Goal: Transaction & Acquisition: Purchase product/service

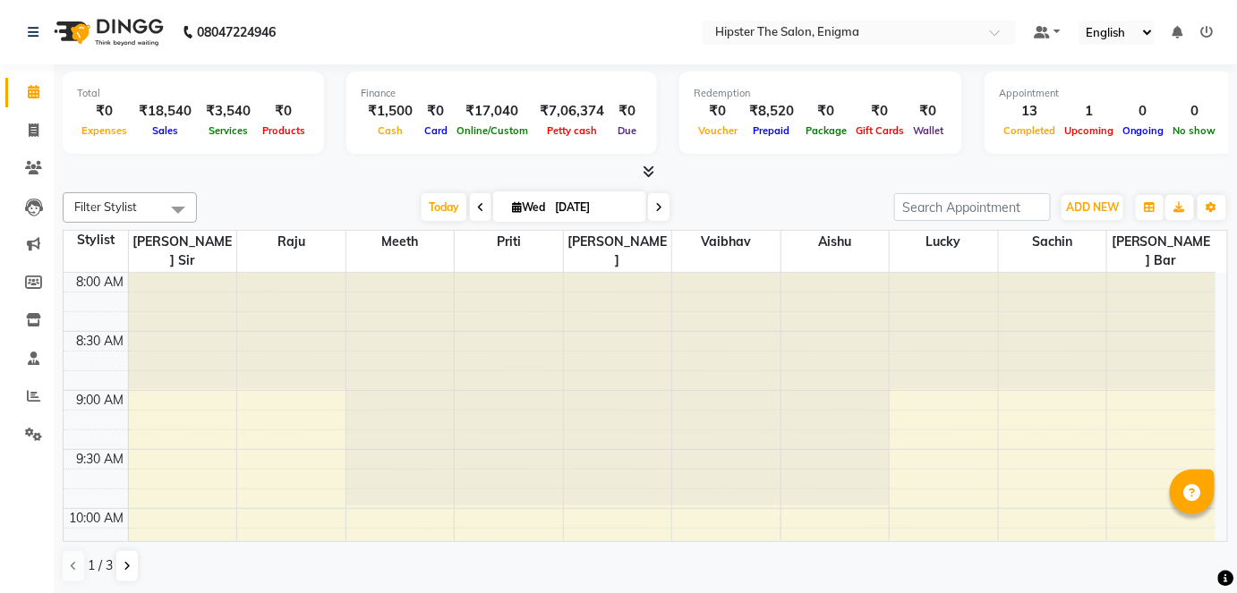
scroll to position [1293, 0]
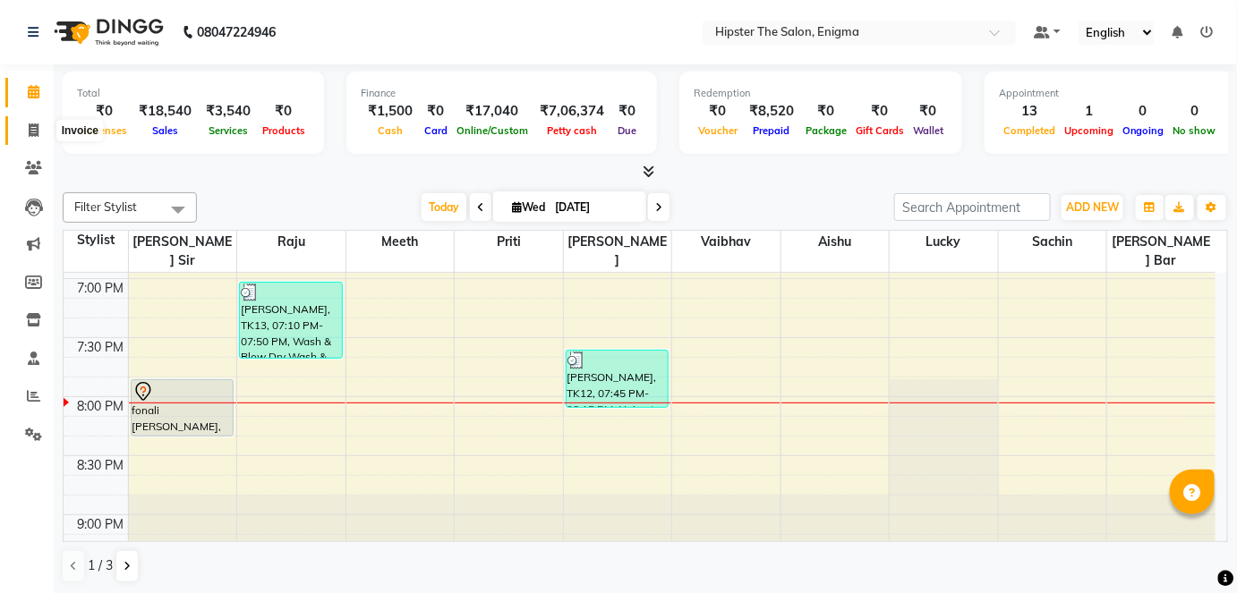
click at [33, 131] on icon at bounding box center [34, 129] width 10 height 13
select select "service"
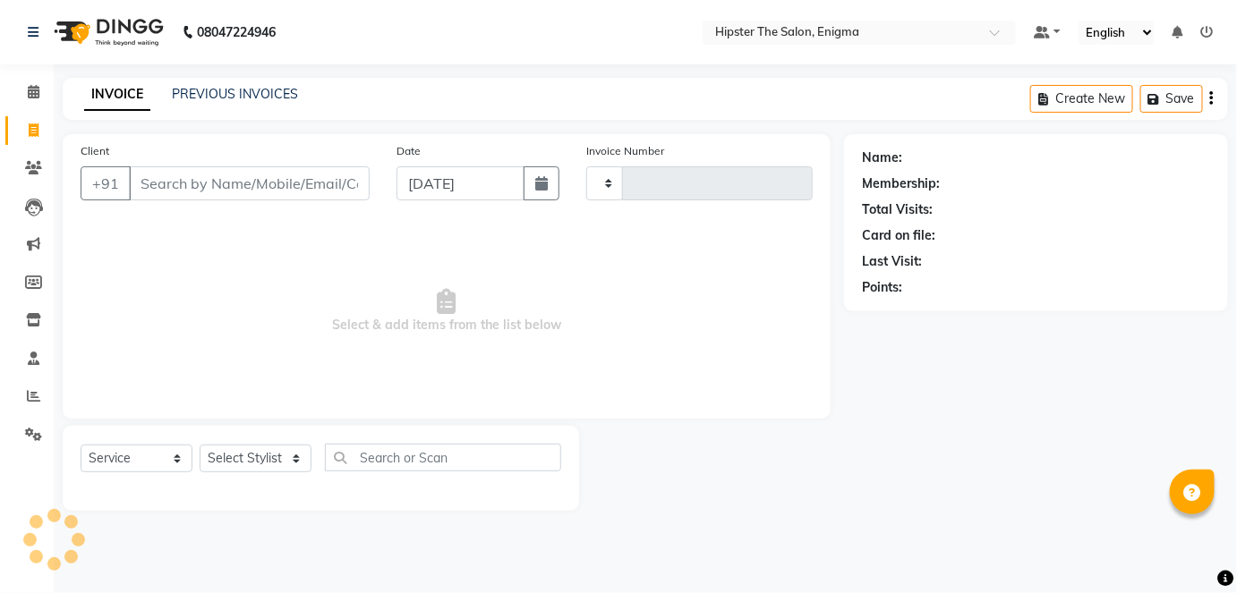
type input "1059"
select select "4468"
click at [32, 93] on icon at bounding box center [34, 91] width 12 height 13
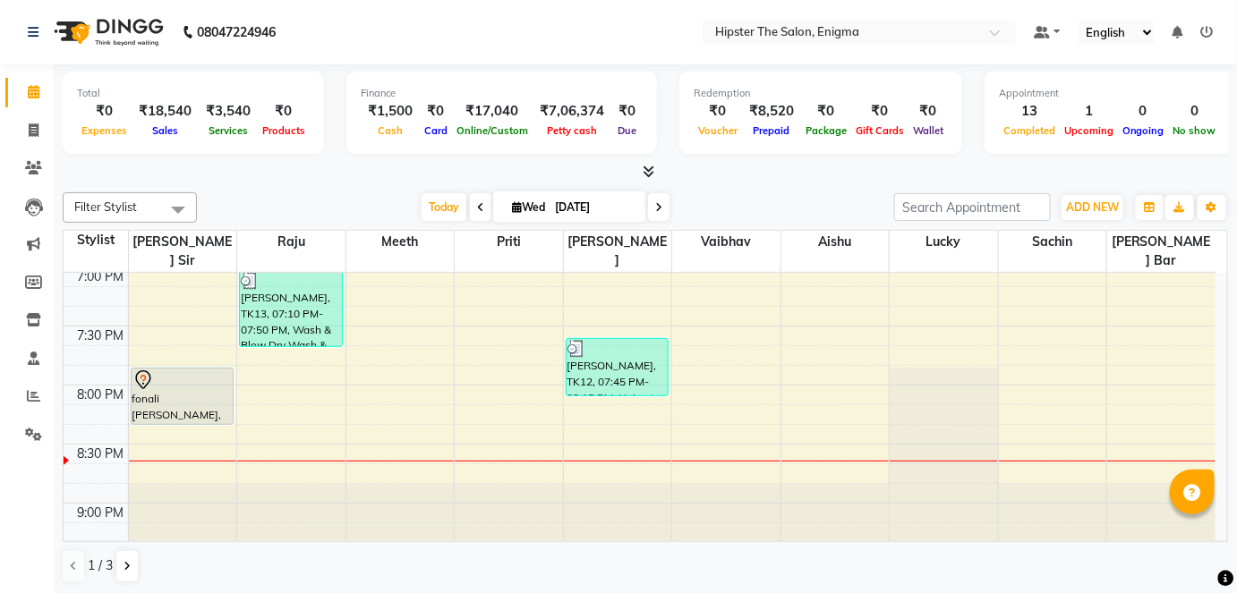
scroll to position [1344, 0]
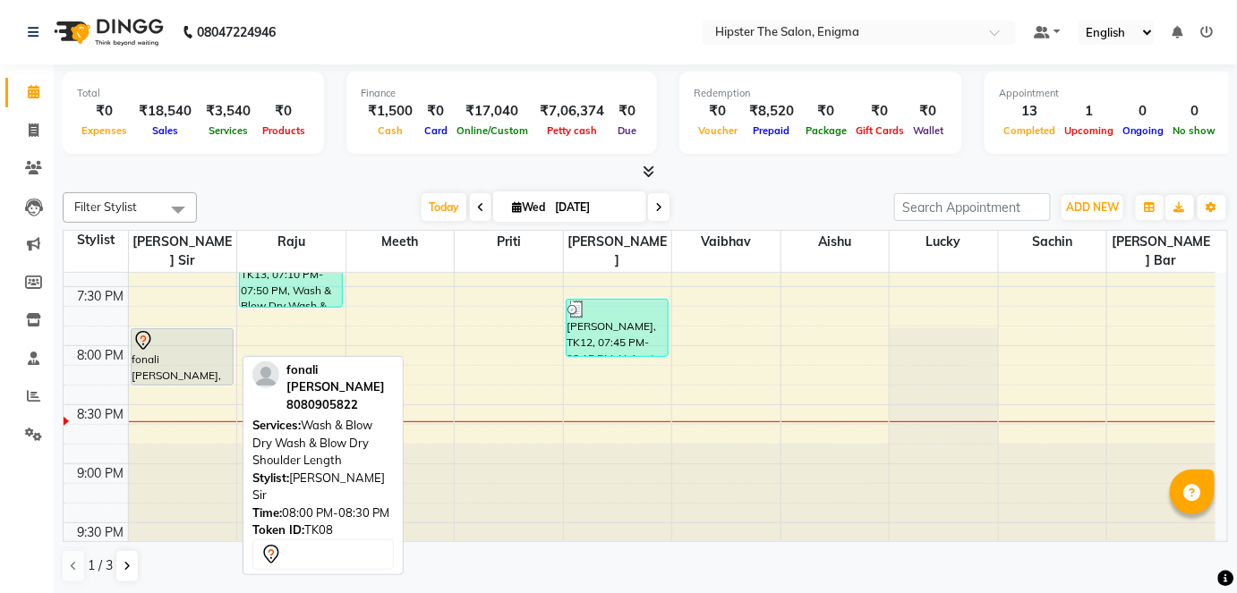
click at [178, 356] on div "fonali [PERSON_NAME], TK08, 08:00 PM-08:30 PM, Wash & Blow Dry Wash & Blow Dry …" at bounding box center [183, 356] width 102 height 55
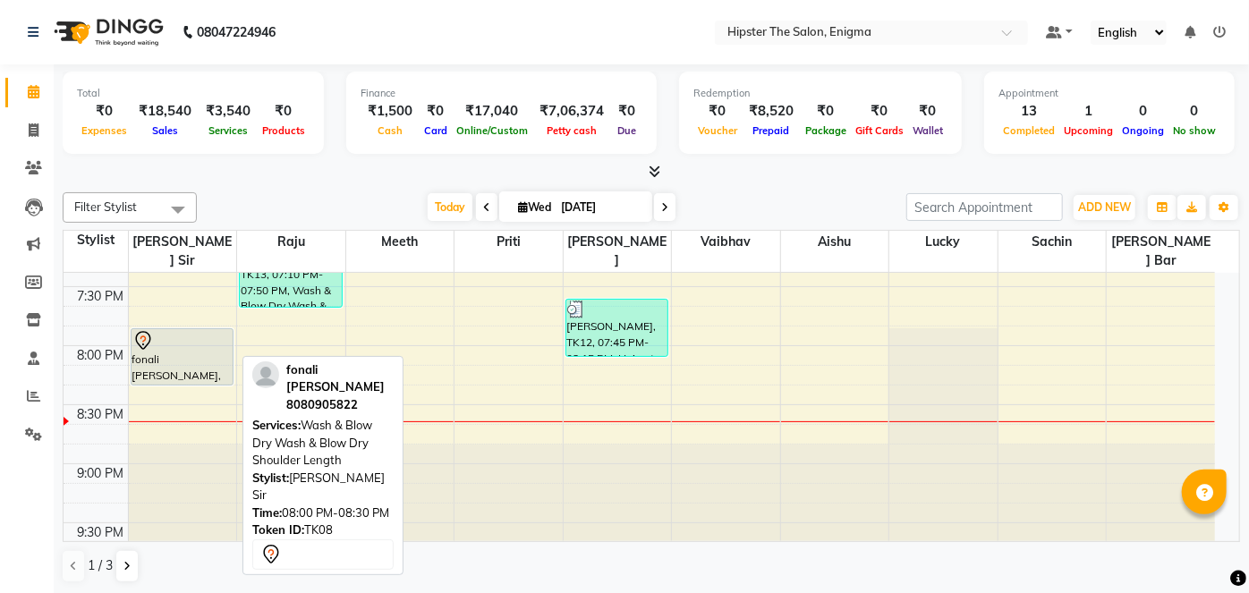
select select "7"
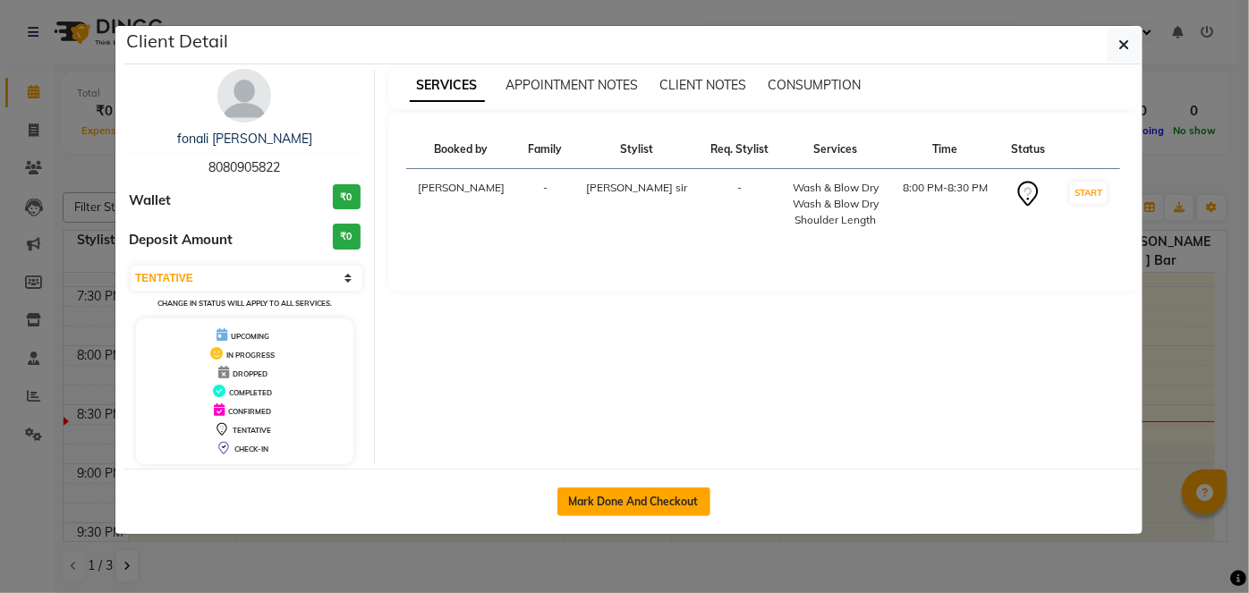
click at [591, 494] on button "Mark Done And Checkout" at bounding box center [633, 502] width 153 height 29
select select "4468"
select select "service"
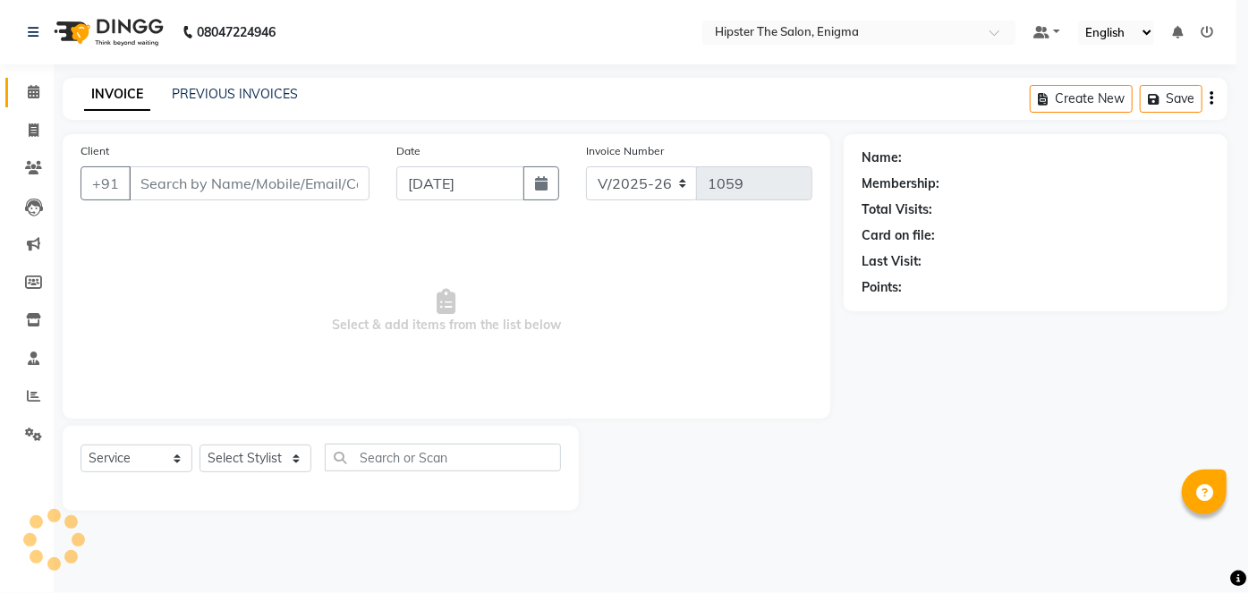
select select "3"
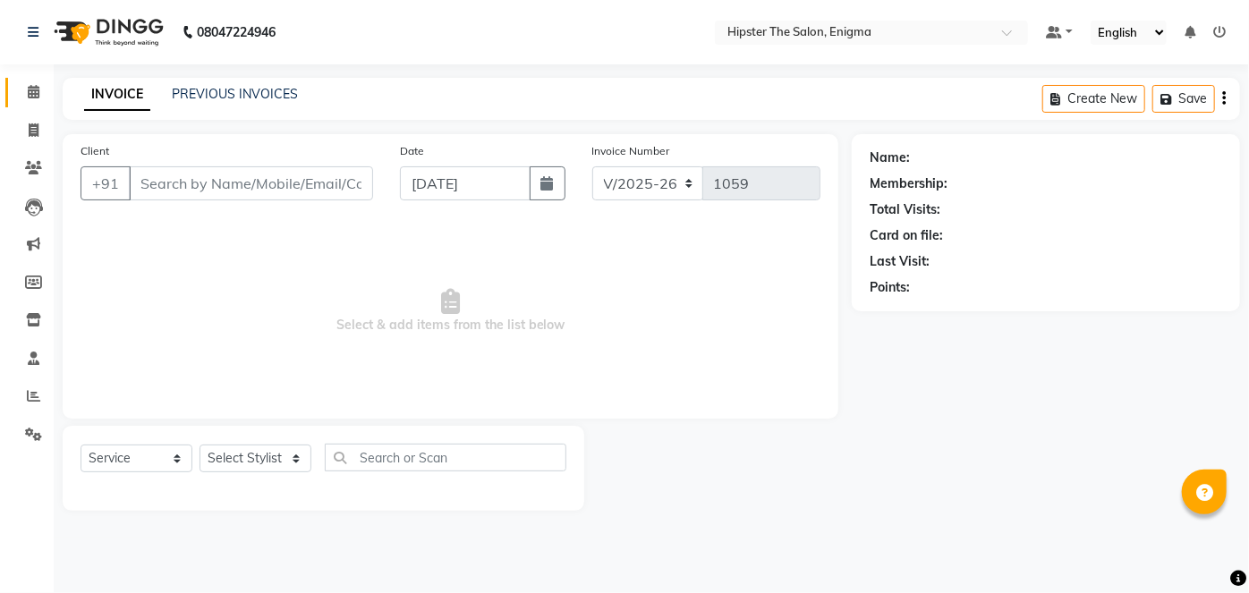
type input "8080905822"
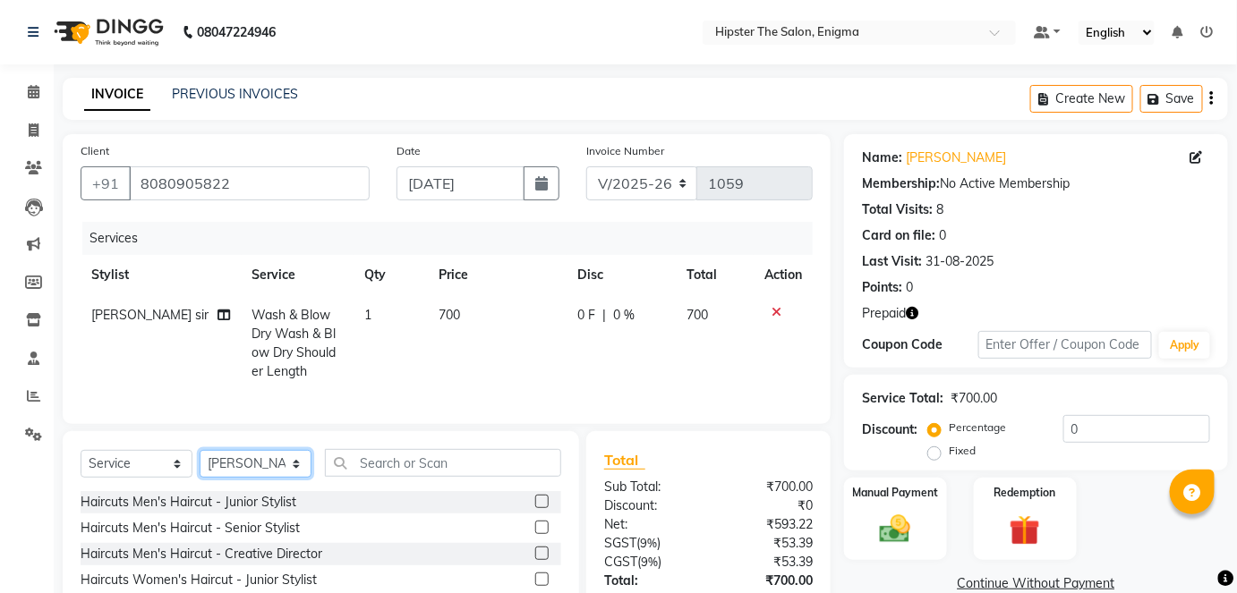
click at [239, 478] on select "Select Stylist [PERSON_NAME] [PERSON_NAME] [PERSON_NAME] [PERSON_NAME] poonam […" at bounding box center [256, 464] width 112 height 28
select select "27612"
click at [200, 463] on select "Select Stylist [PERSON_NAME] [PERSON_NAME] [PERSON_NAME] [PERSON_NAME] poonam […" at bounding box center [256, 464] width 112 height 28
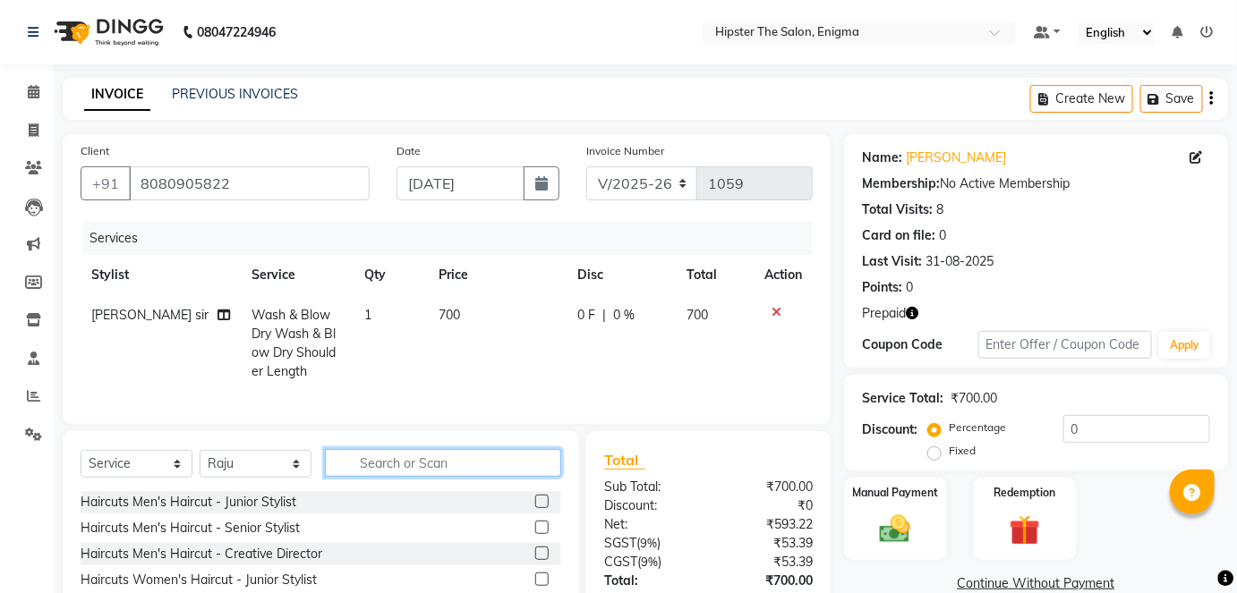
click at [412, 477] on input "text" at bounding box center [443, 463] width 236 height 28
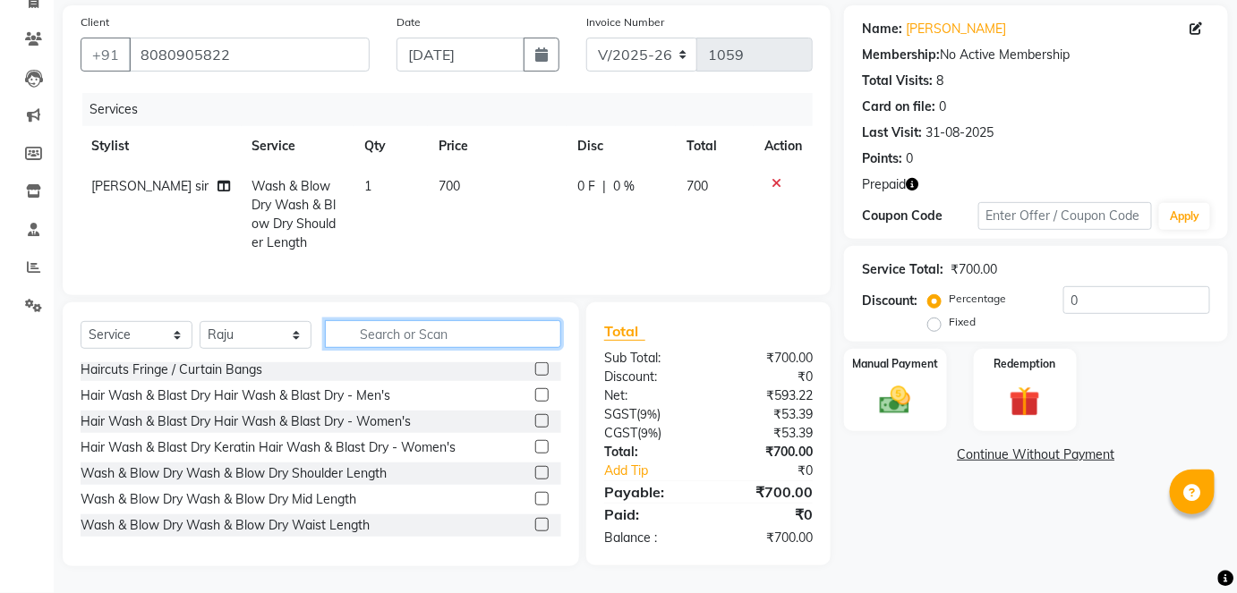
scroll to position [159, 0]
click at [535, 423] on label at bounding box center [541, 420] width 13 height 13
click at [535, 423] on input "checkbox" at bounding box center [541, 422] width 12 height 12
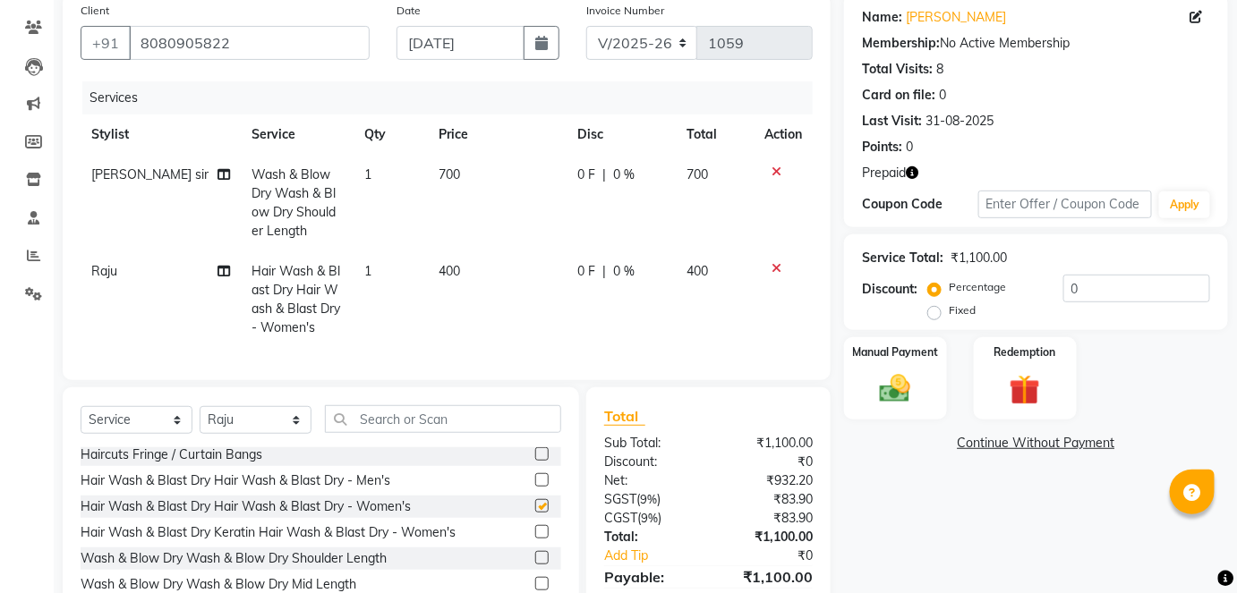
checkbox input "false"
click at [776, 262] on icon at bounding box center [776, 268] width 10 height 13
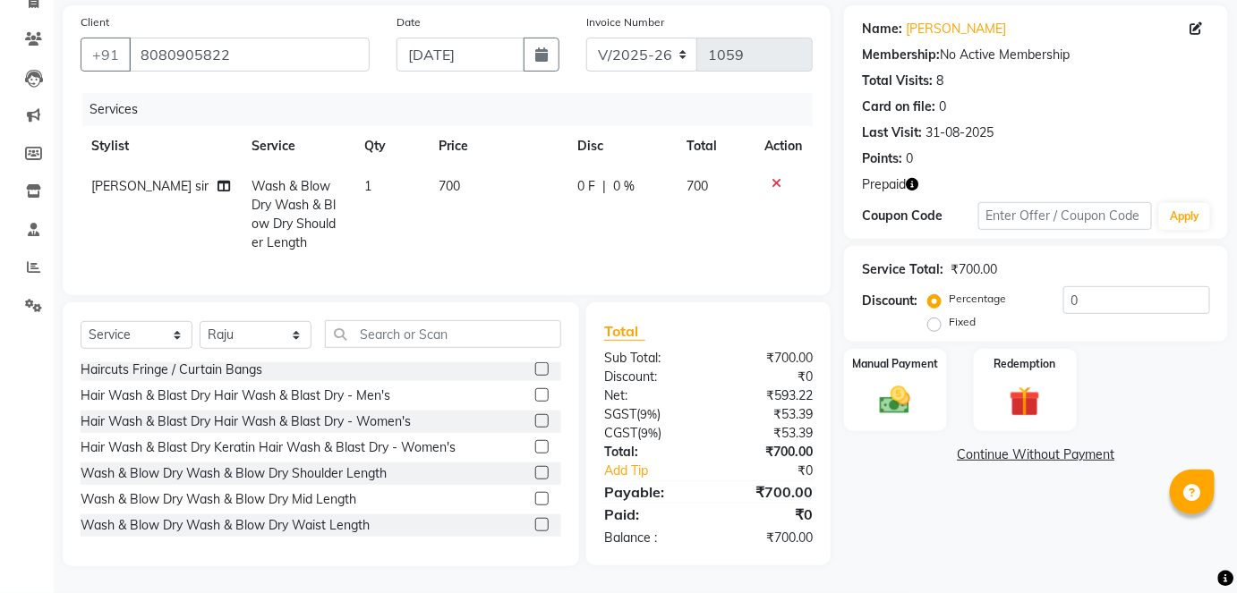
click at [535, 472] on label at bounding box center [541, 472] width 13 height 13
click at [535, 472] on input "checkbox" at bounding box center [541, 474] width 12 height 12
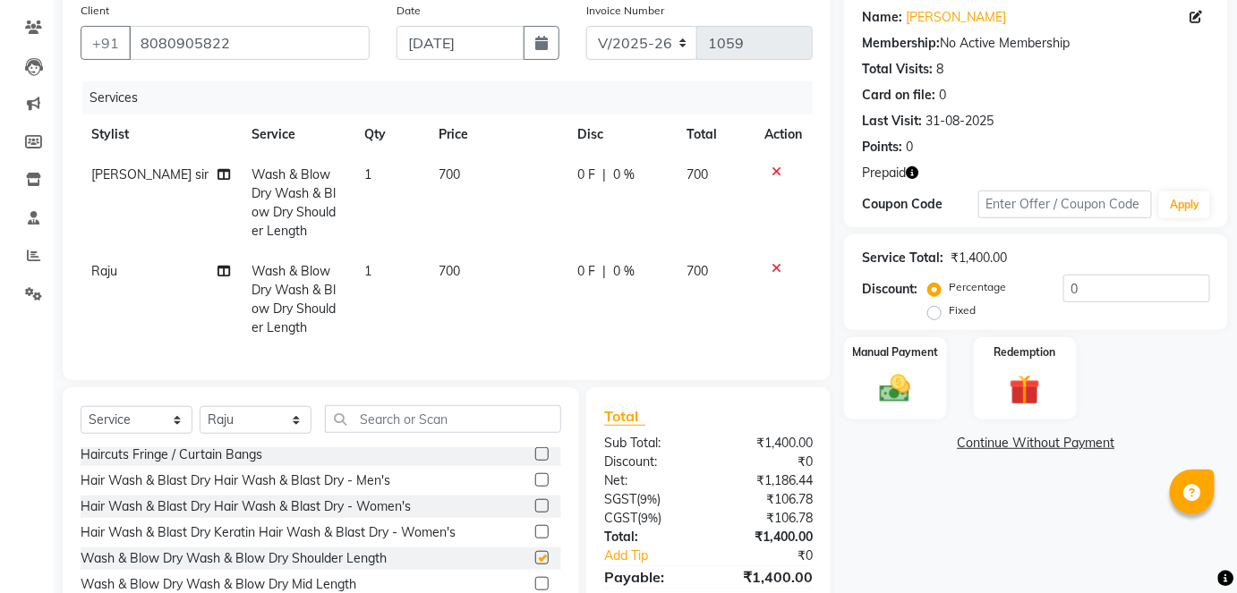
checkbox input "false"
click at [771, 264] on icon at bounding box center [776, 268] width 10 height 13
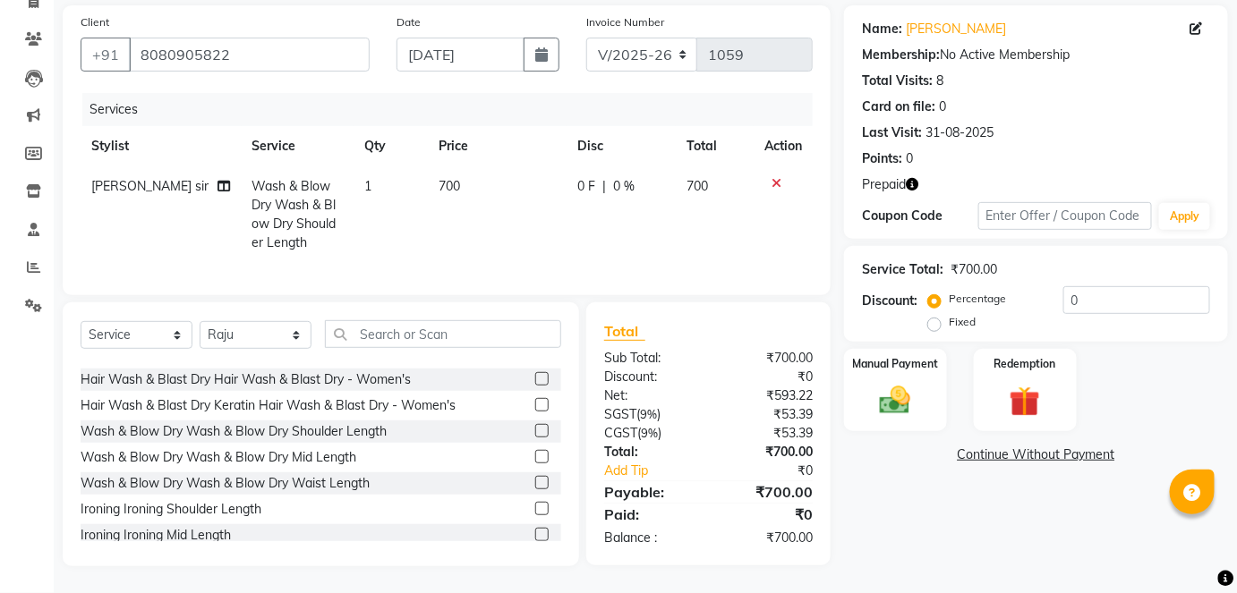
scroll to position [221, 0]
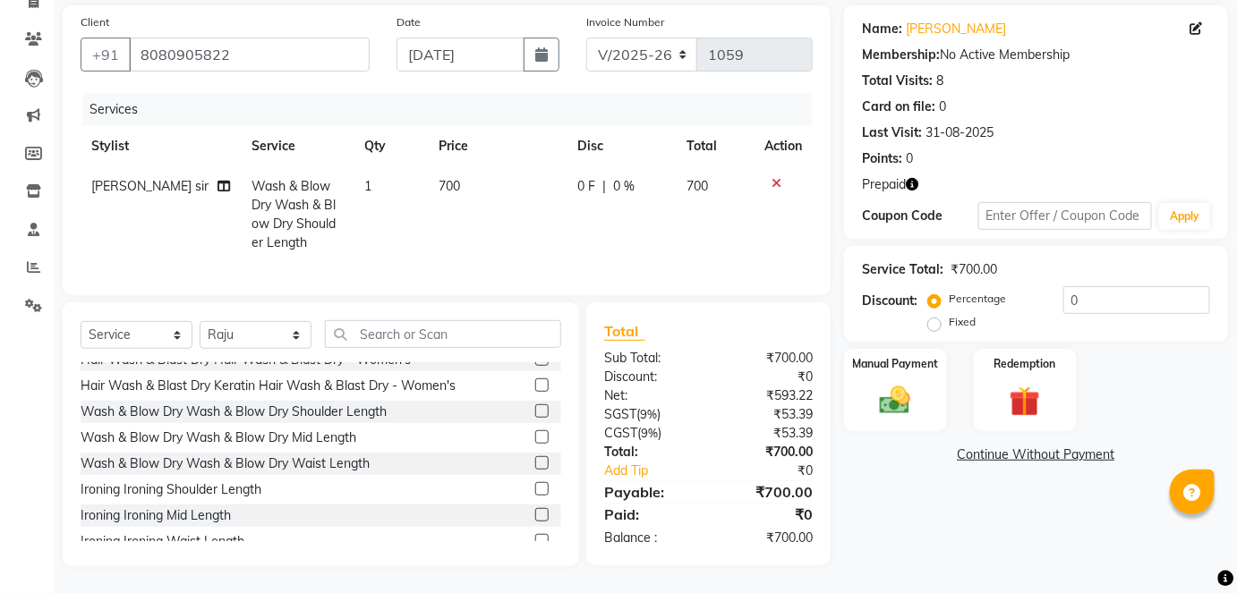
click at [535, 434] on label at bounding box center [541, 436] width 13 height 13
click at [535, 434] on input "checkbox" at bounding box center [541, 438] width 12 height 12
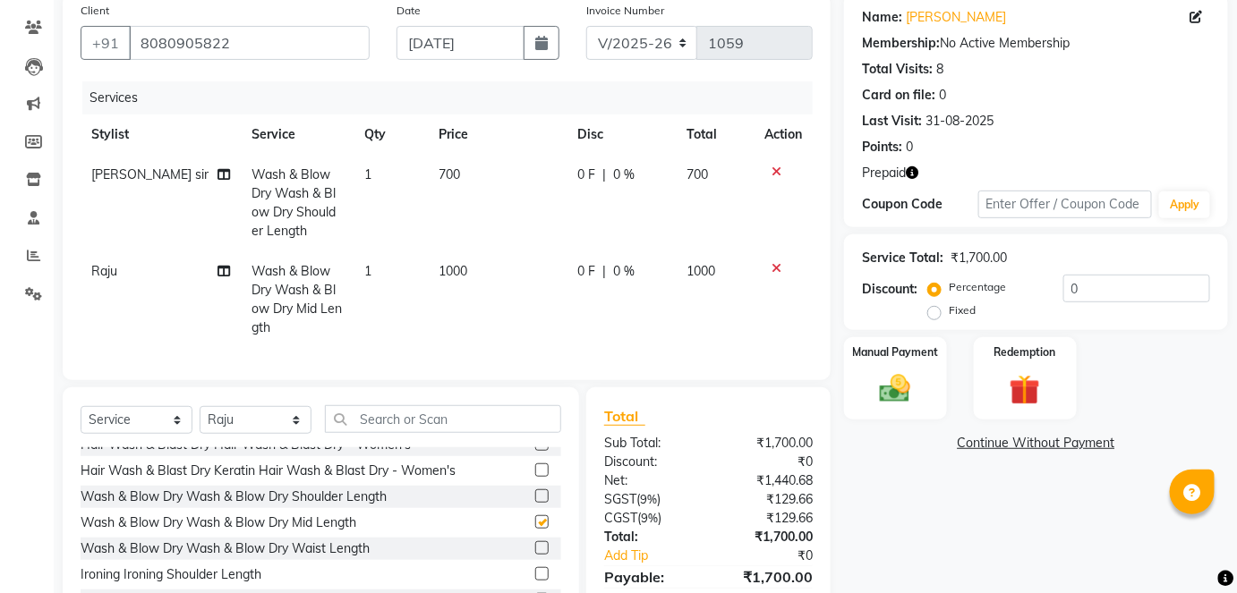
checkbox input "false"
click at [769, 168] on div at bounding box center [783, 172] width 38 height 13
click at [772, 172] on icon at bounding box center [776, 172] width 10 height 13
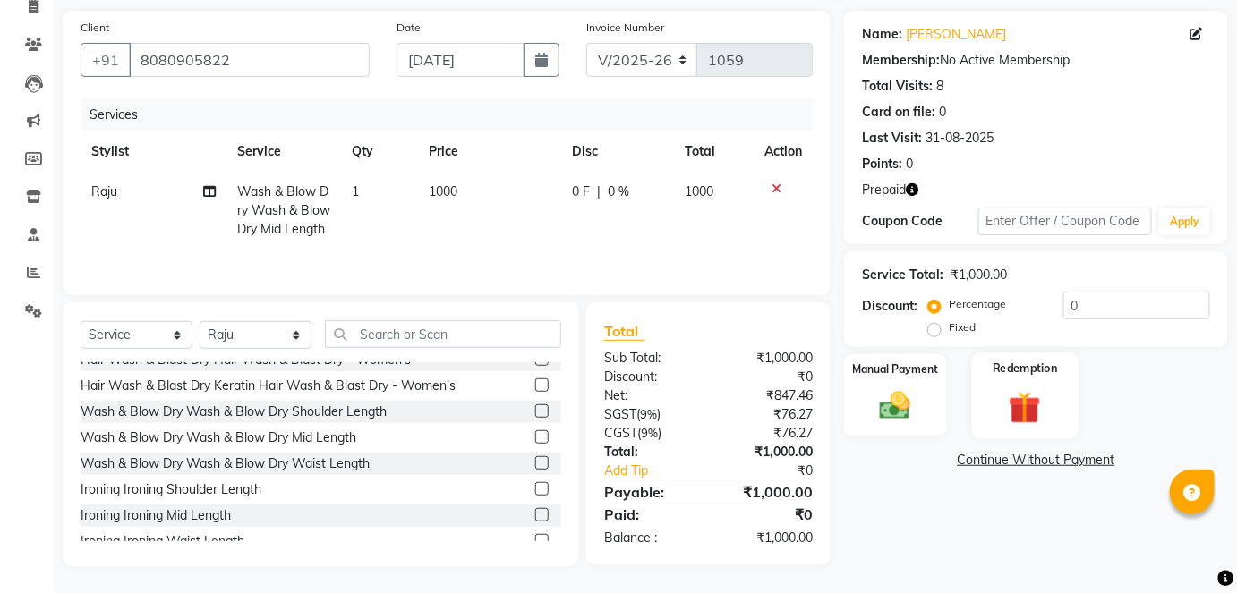
click at [1040, 387] on img at bounding box center [1025, 407] width 52 height 40
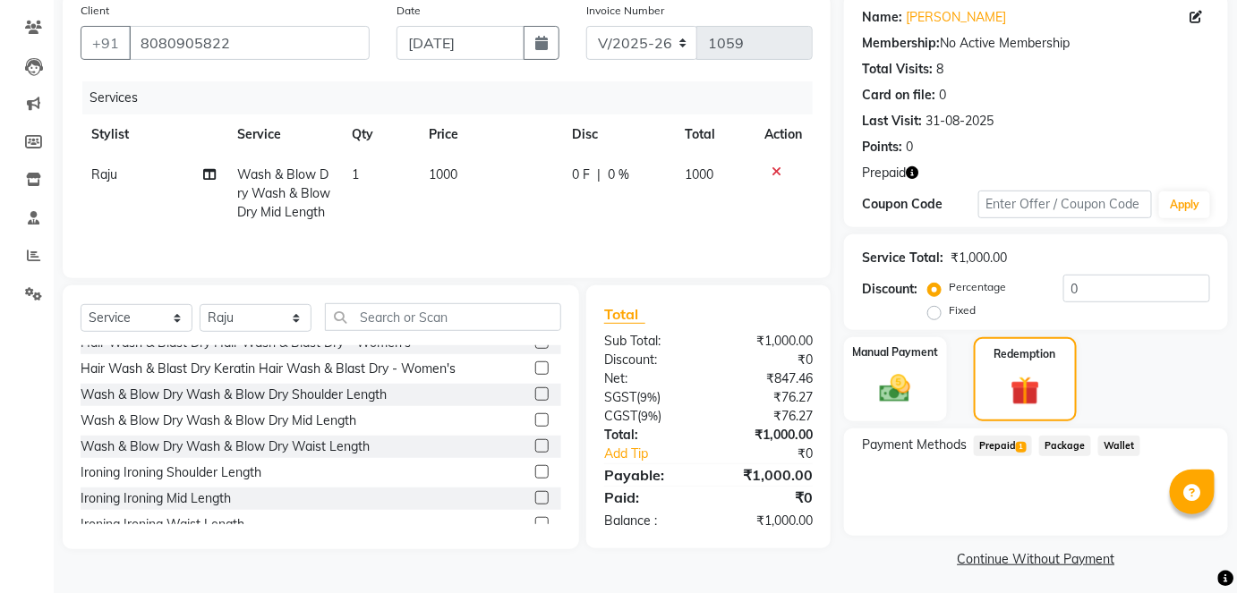
click at [1010, 448] on span "Prepaid 1" at bounding box center [1002, 446] width 58 height 21
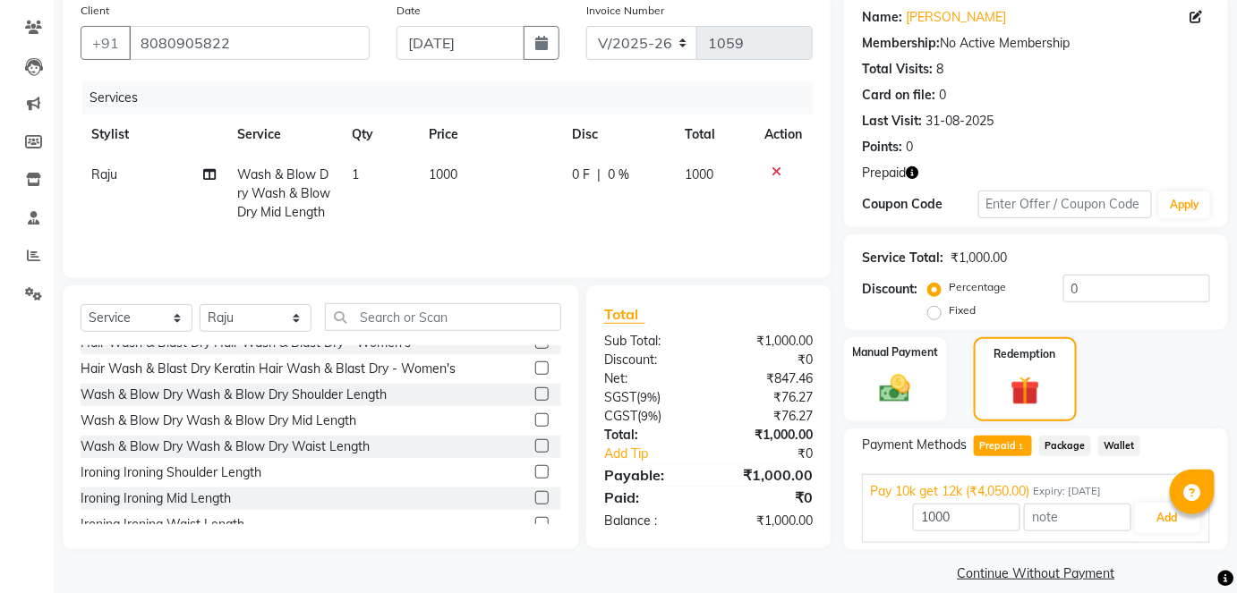
scroll to position [159, 0]
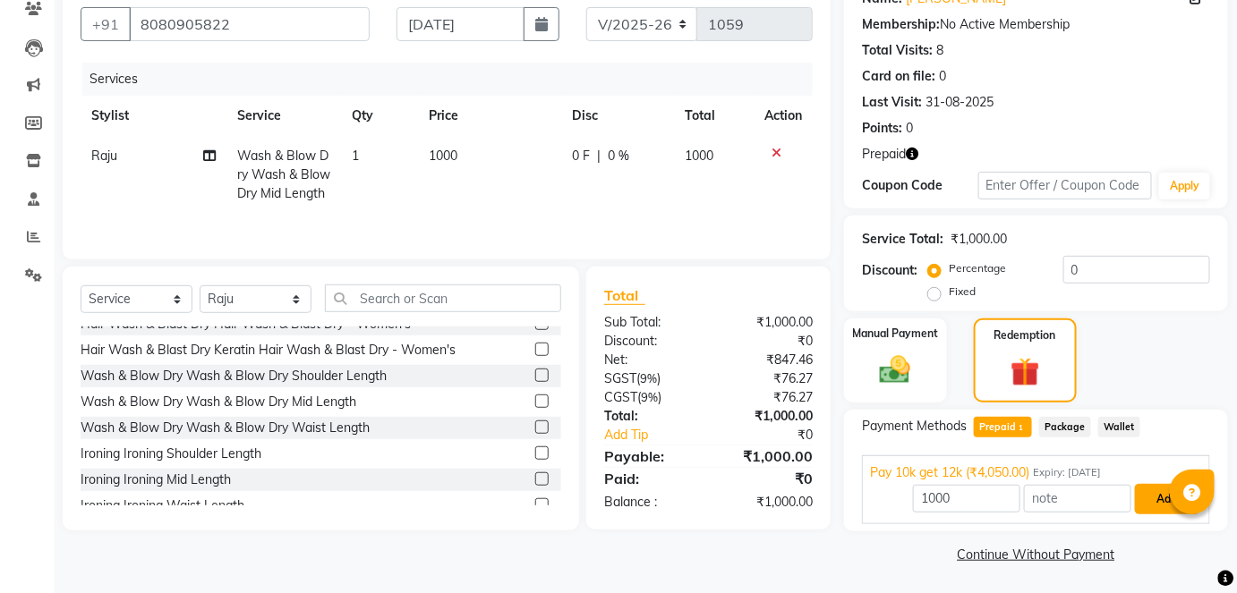
click at [1166, 497] on button "Add" at bounding box center [1167, 499] width 65 height 30
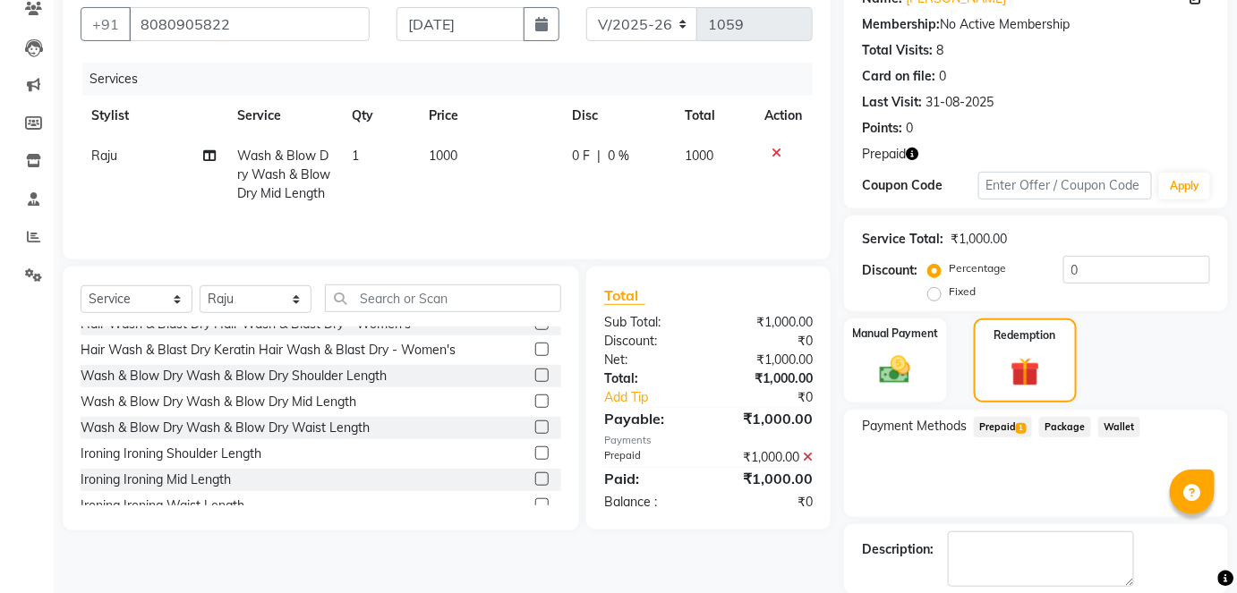
scroll to position [245, 0]
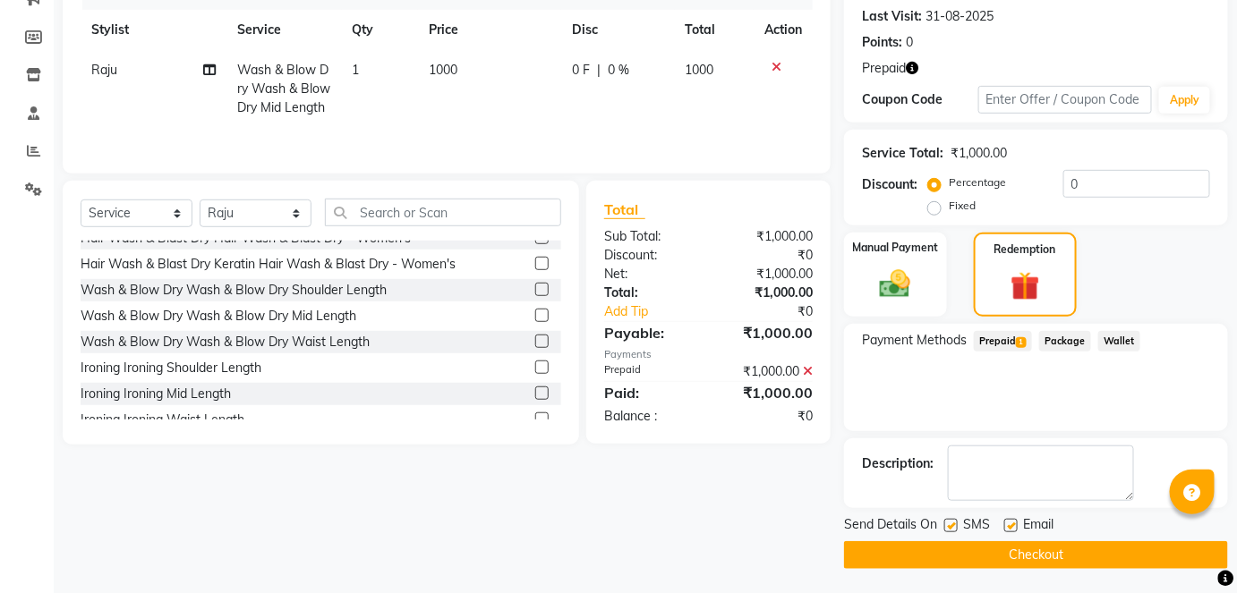
click at [1018, 548] on button "Checkout" at bounding box center [1036, 555] width 384 height 28
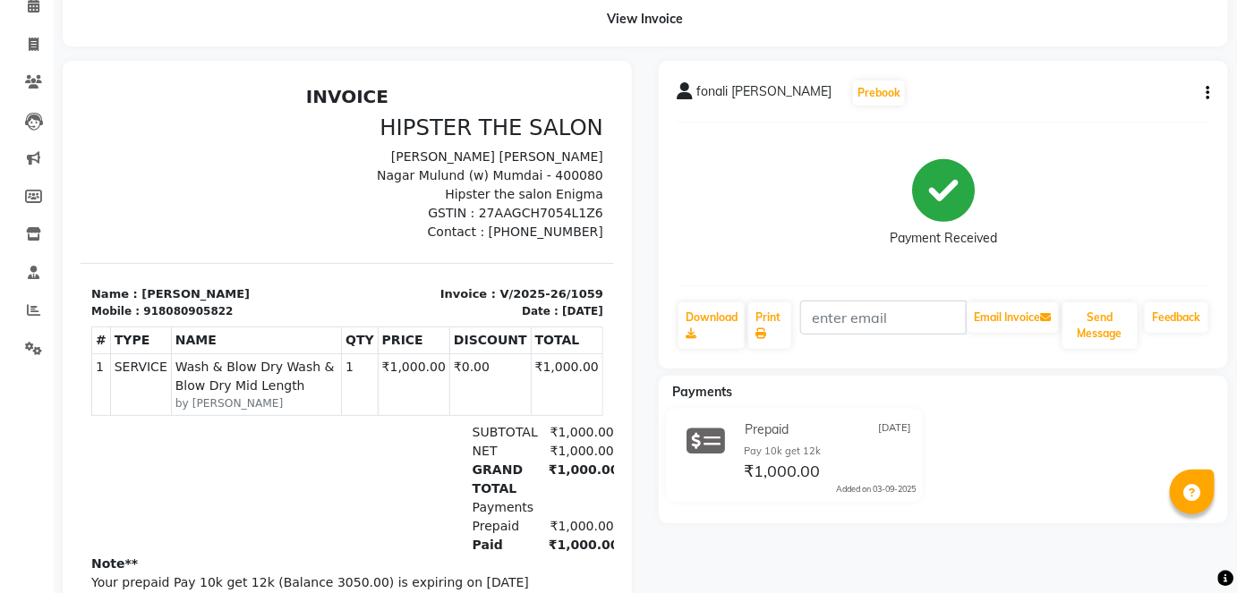
scroll to position [85, 0]
select select "service"
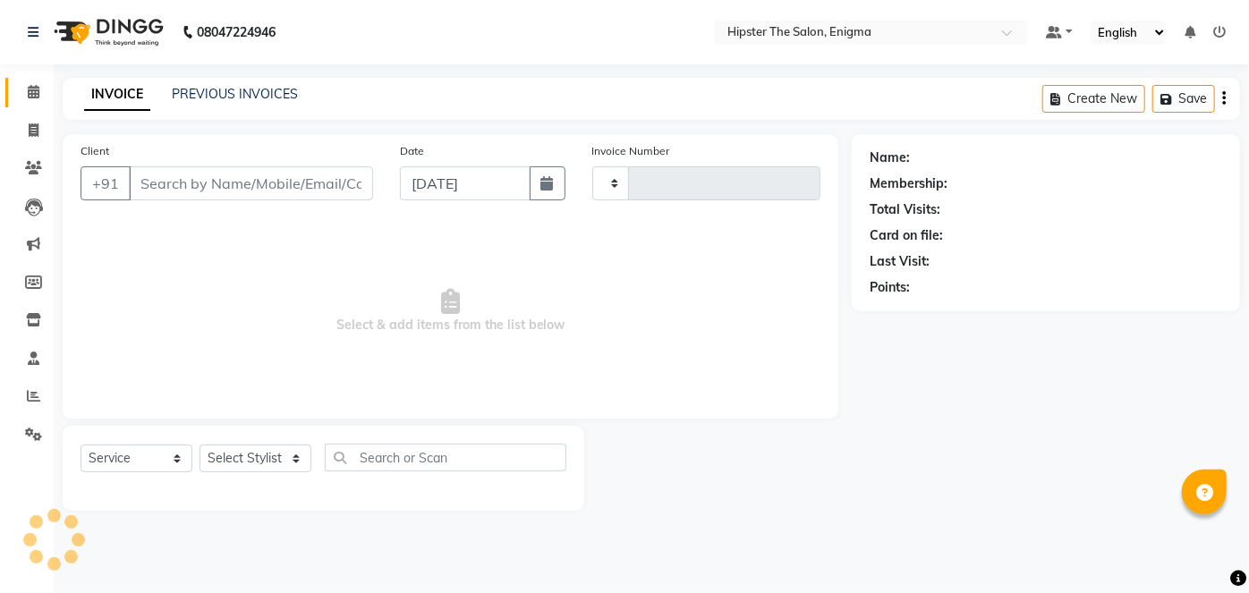
type input "1060"
type input "8080905822"
select select "4468"
select select "27612"
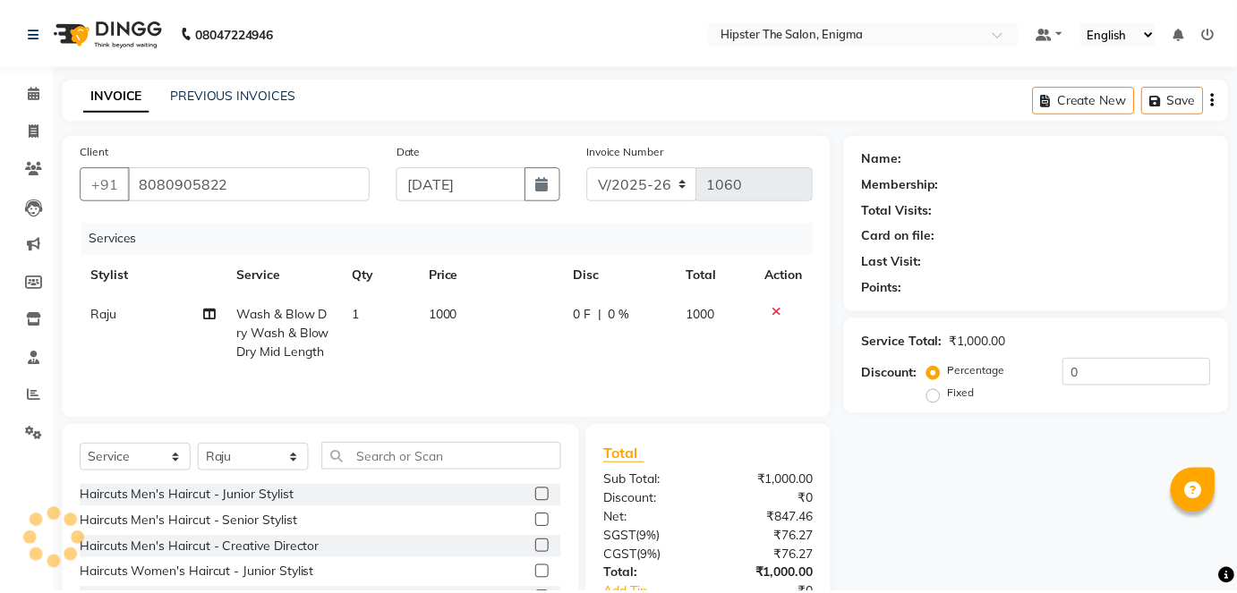
scroll to position [140, 0]
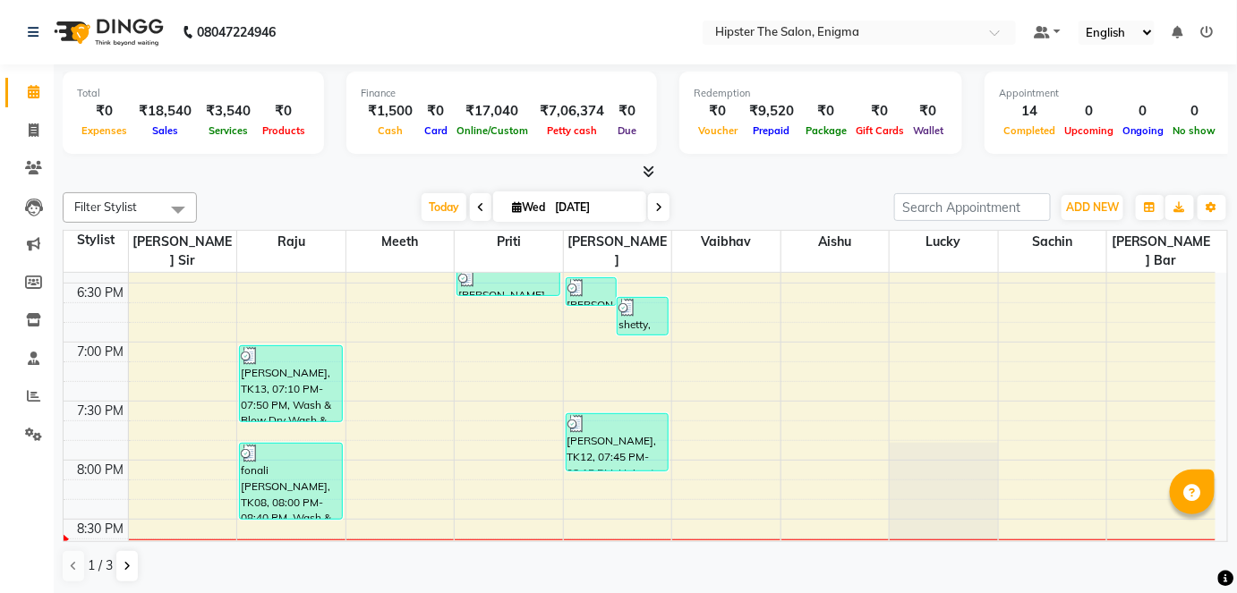
scroll to position [1230, 0]
